Goal: Task Accomplishment & Management: Use online tool/utility

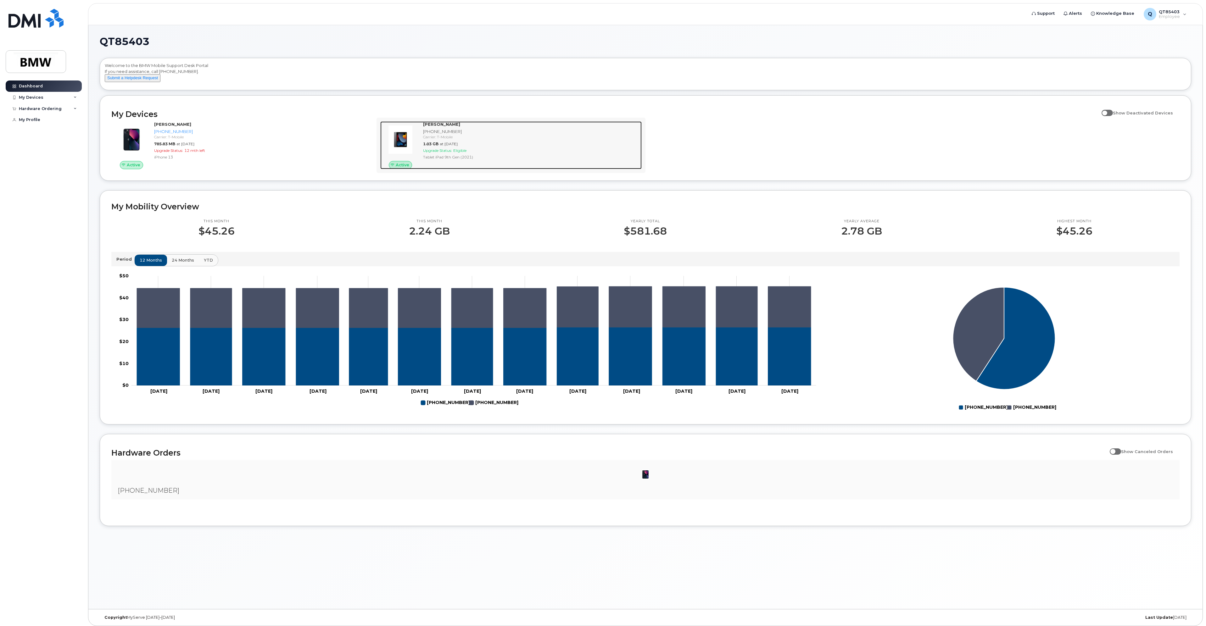
click at [438, 127] on strong "[PERSON_NAME]" at bounding box center [441, 124] width 37 height 5
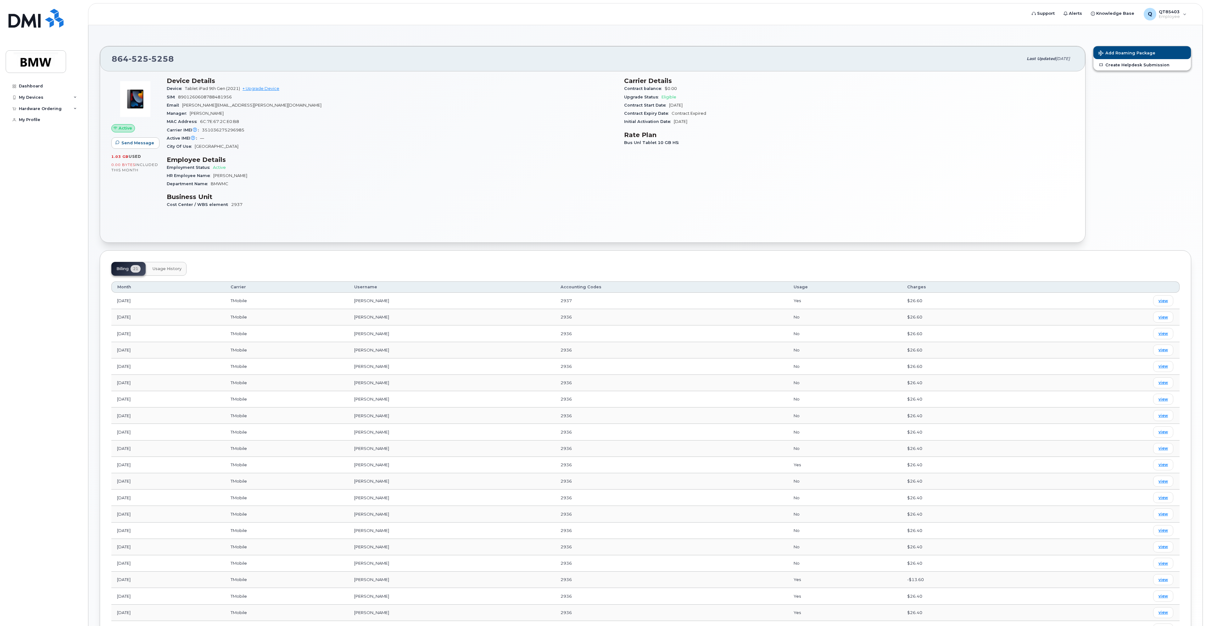
click at [405, 151] on div "Device Details Device Tablet iPad 9th Gen (2021) + Upgrade Device SIM 890126060…" at bounding box center [391, 145] width 457 height 144
click at [267, 90] on link "+ Upgrade Device" at bounding box center [261, 88] width 37 height 5
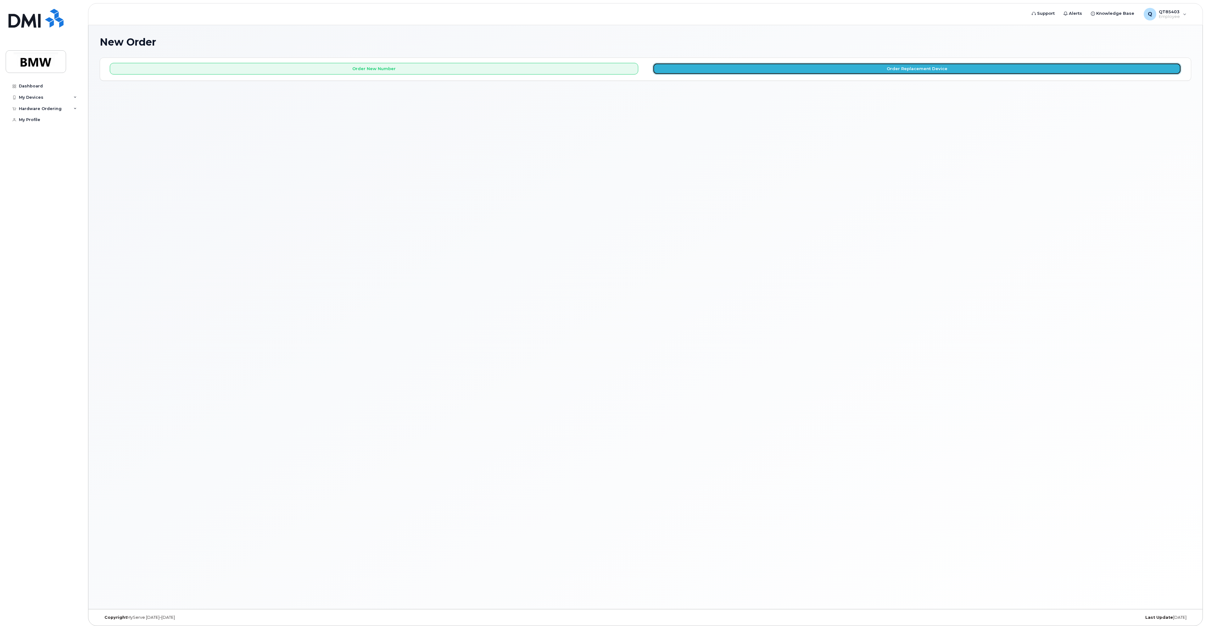
click at [744, 73] on button "Order Replacement Device" at bounding box center [917, 69] width 529 height 12
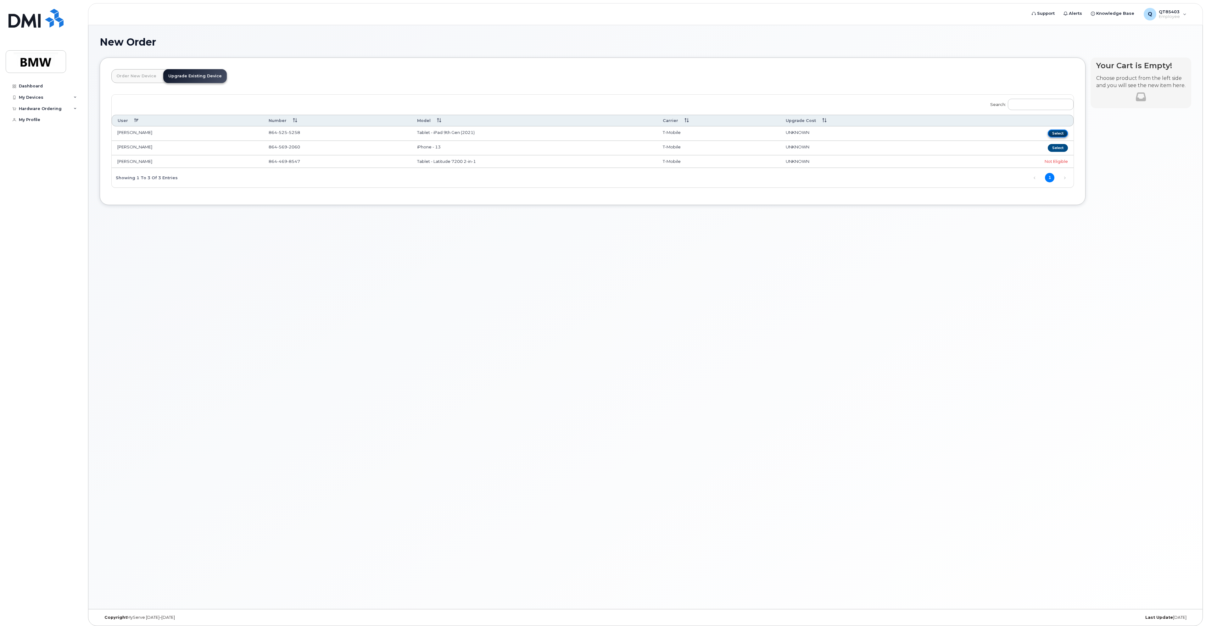
click at [1060, 133] on button "Select" at bounding box center [1058, 134] width 20 height 8
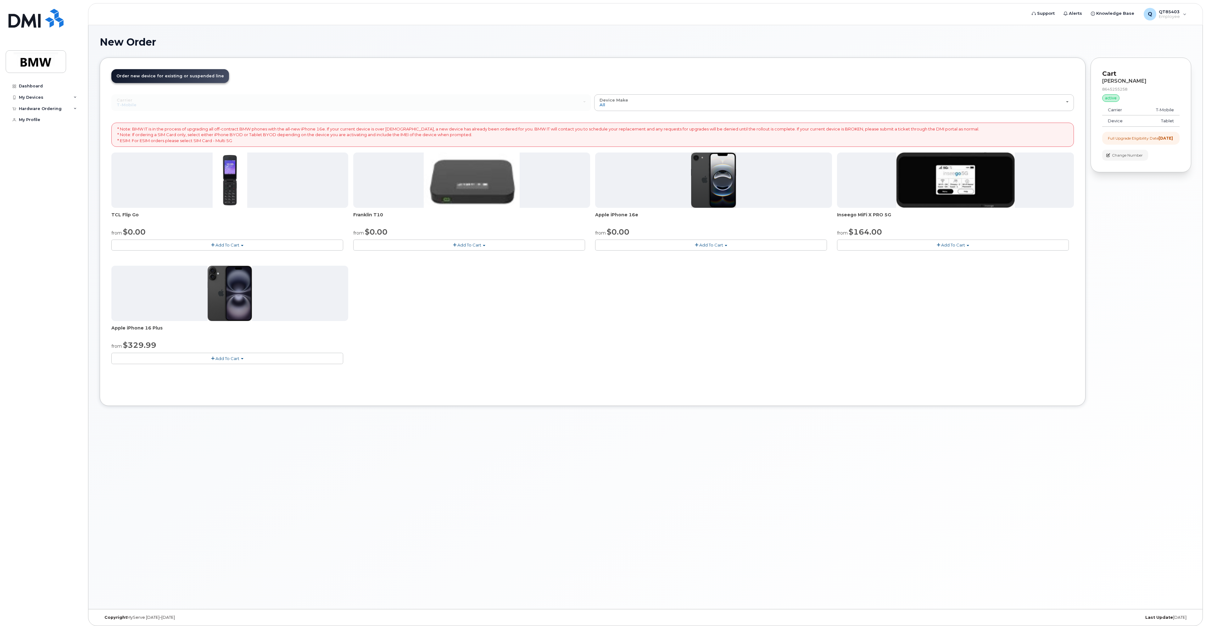
click at [63, 182] on div "Dashboard My Devices Add Device 864-569-2060 (Daniel Lockhart) 864-525-5258 (Da…" at bounding box center [45, 349] width 78 height 536
click at [1102, 43] on h1 "New Order" at bounding box center [646, 41] width 1092 height 11
click at [238, 31] on div "New Order × Share This Order If you want to allow others to create or edit orde…" at bounding box center [645, 317] width 1114 height 584
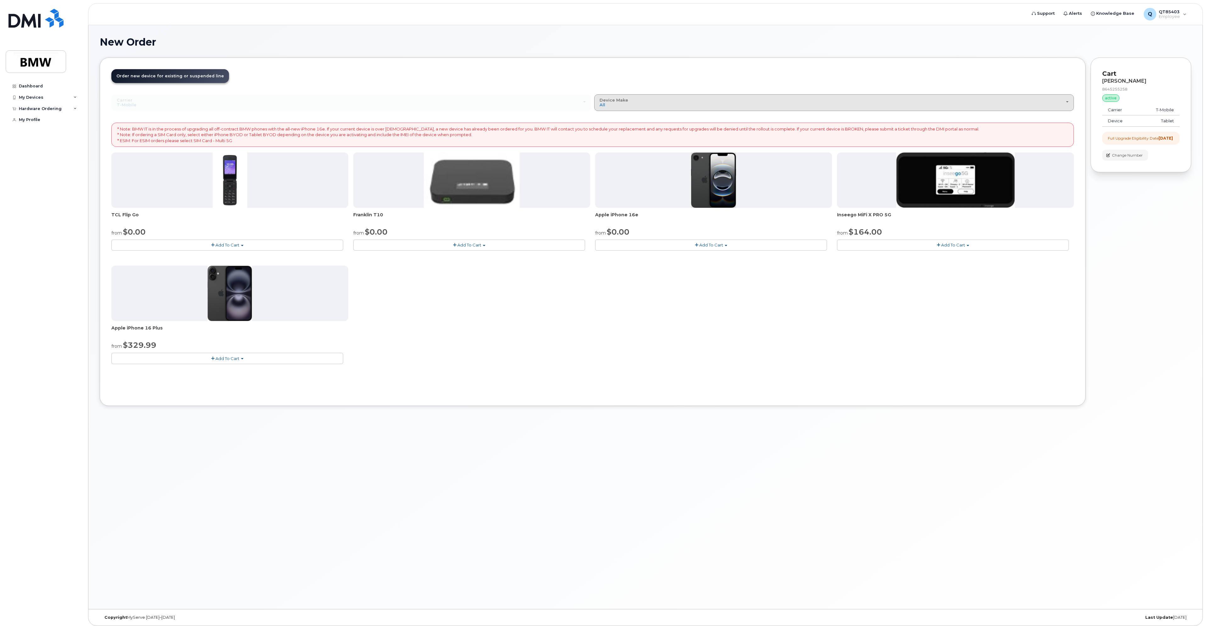
click at [889, 98] on div "Device Make All Cell Phone iPhone Modem" at bounding box center [834, 103] width 469 height 10
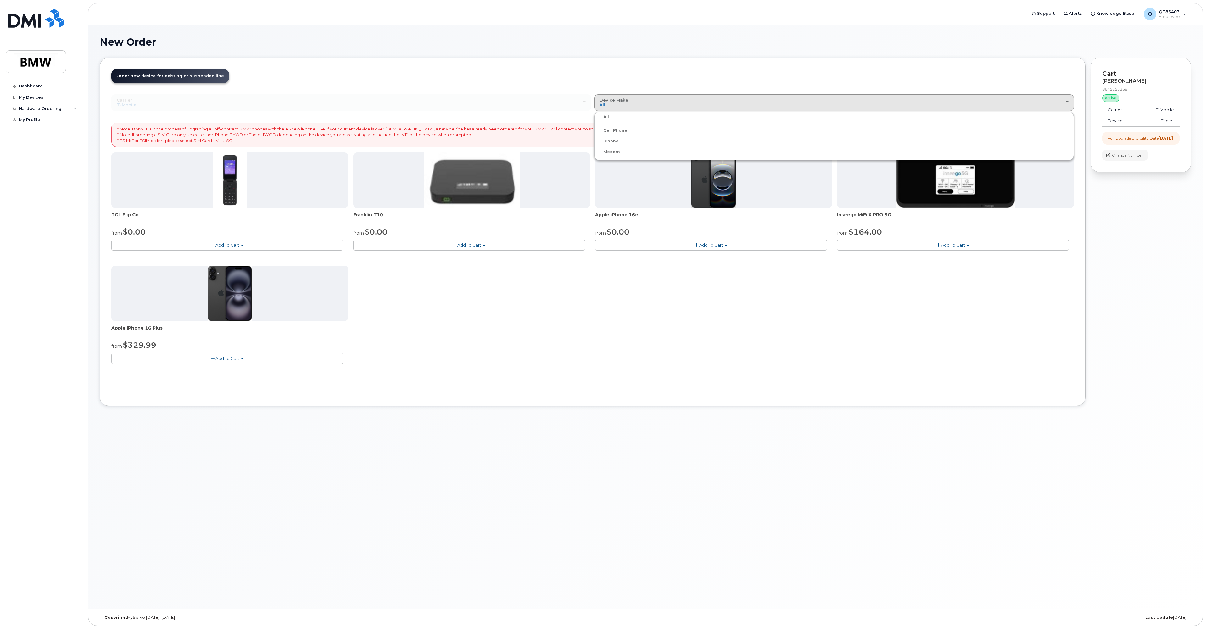
click at [869, 53] on div "New Order" at bounding box center [646, 46] width 1092 height 21
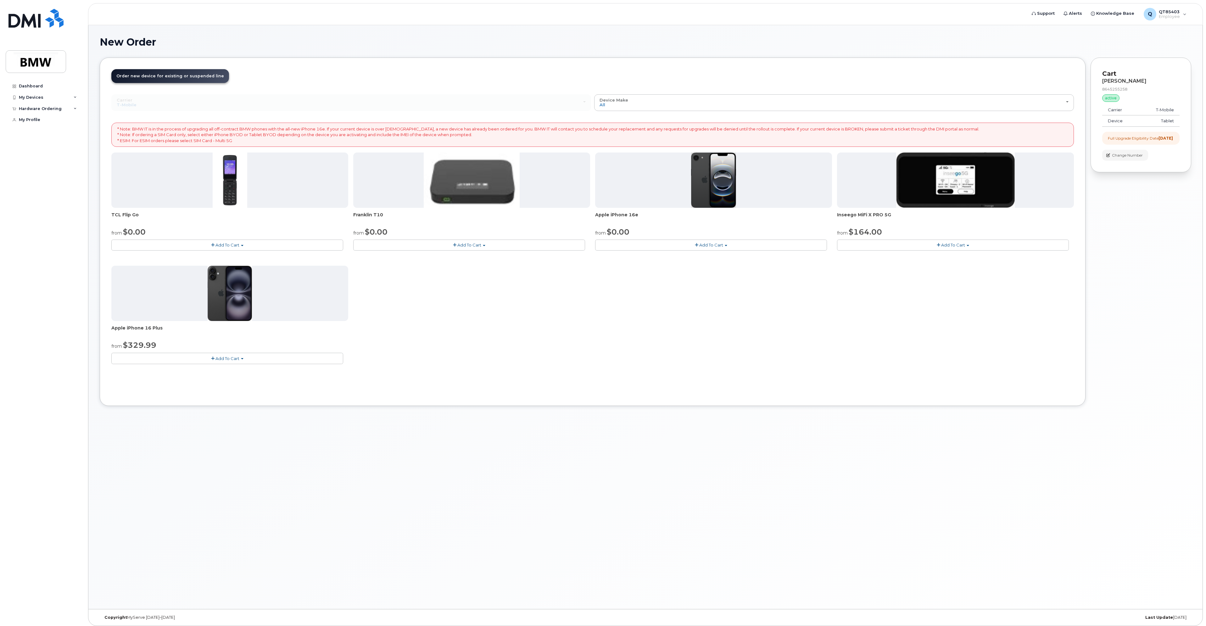
click at [448, 105] on div "Carrier Bell T-Mobile Bell T-Mobile" at bounding box center [351, 102] width 480 height 16
click at [16, 85] on icon at bounding box center [14, 86] width 3 height 3
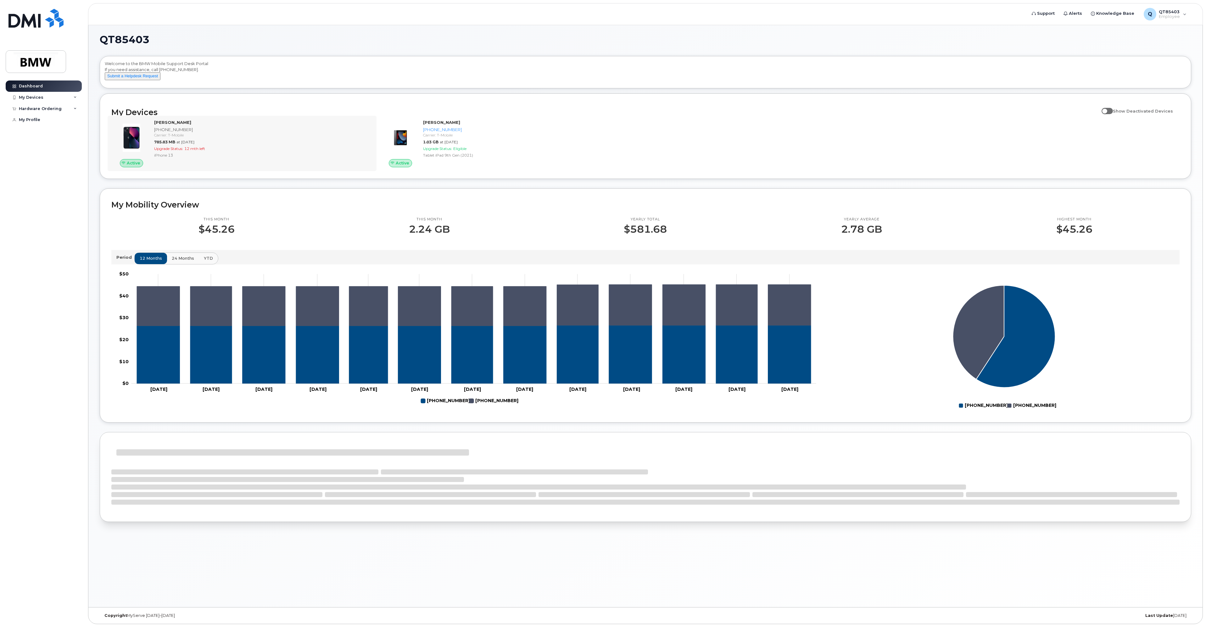
scroll to position [3, 0]
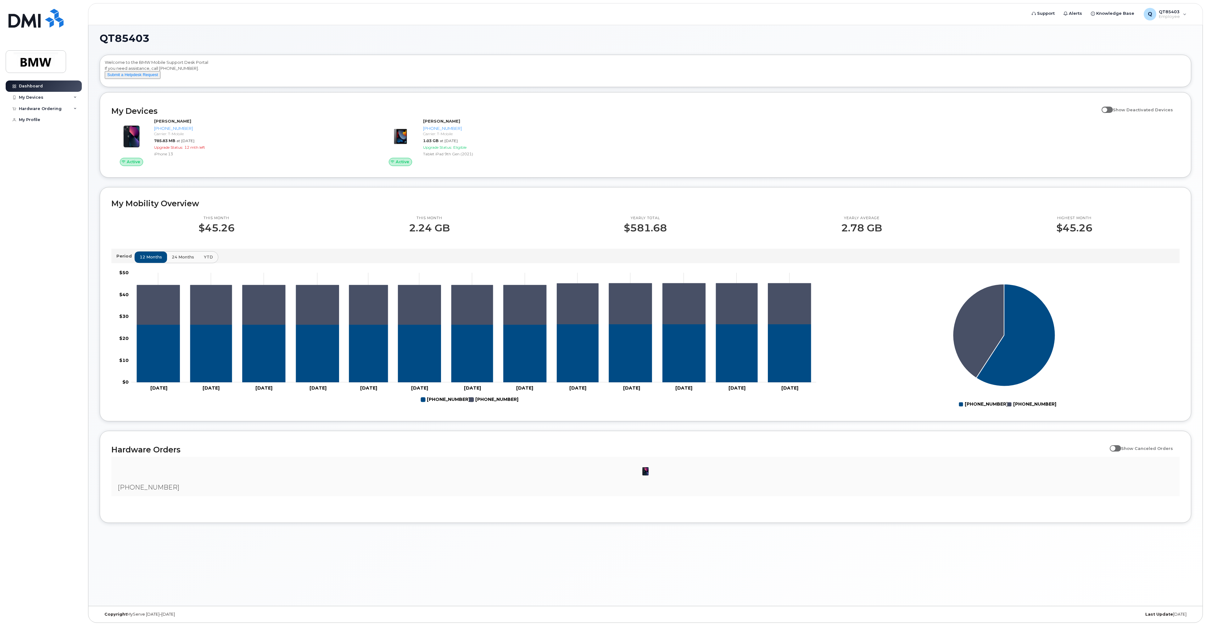
click at [930, 457] on div "Hardware Orders Show Canceled Orders" at bounding box center [645, 450] width 1068 height 14
click at [55, 273] on div "Dashboard My Devices Add Device 864-569-2060 (Daniel Lockhart) 864-525-5258 (Da…" at bounding box center [45, 349] width 78 height 536
click at [63, 150] on div "Dashboard My Devices Add Device 864-569-2060 (Daniel Lockhart) 864-525-5258 (Da…" at bounding box center [45, 349] width 78 height 536
click at [187, 50] on div "QT85403 Welcome to the BMW Mobile Support Desk Portal If you need assistance, c…" at bounding box center [646, 278] width 1092 height 490
